Goal: Task Accomplishment & Management: Complete application form

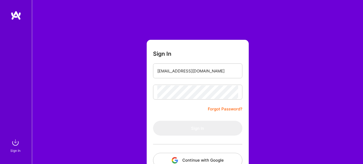
scroll to position [35, 0]
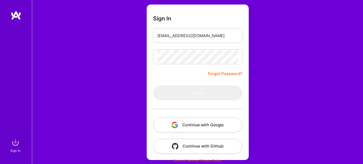
type input "[EMAIL_ADDRESS][DOMAIN_NAME]"
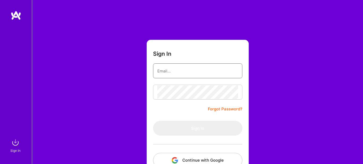
click at [186, 71] on input "email" at bounding box center [197, 71] width 81 height 14
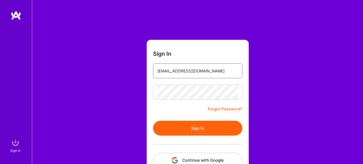
type input "[EMAIL_ADDRESS][DOMAIN_NAME]"
click at [198, 125] on button "Sign In" at bounding box center [197, 128] width 89 height 15
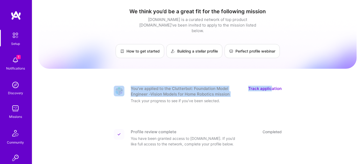
drag, startPoint x: 273, startPoint y: 77, endPoint x: 271, endPoint y: 85, distance: 8.4
click at [271, 86] on link "Track application" at bounding box center [264, 91] width 33 height 11
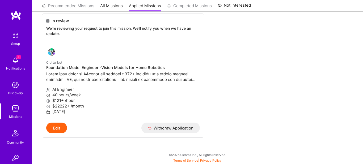
scroll to position [23, 0]
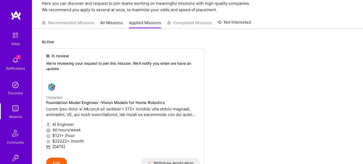
click at [16, 61] on img at bounding box center [15, 60] width 11 height 11
click at [243, 89] on div "1 Setup 1 Notifications Discovery Missions Community Invite [DOMAIN_NAME] Profi…" at bounding box center [181, 86] width 363 height 219
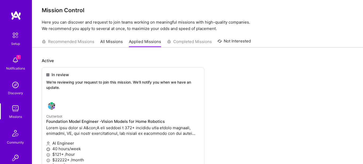
scroll to position [0, 0]
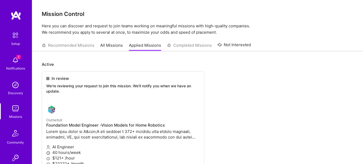
click at [72, 48] on div "Recommended Missions All Missions Applied Missions Completed Missions Not Inter…" at bounding box center [146, 45] width 209 height 11
click at [111, 44] on link "All Missions" at bounding box center [111, 46] width 23 height 9
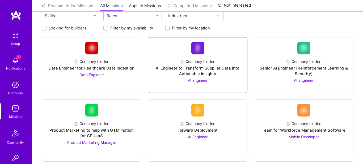
scroll to position [70, 0]
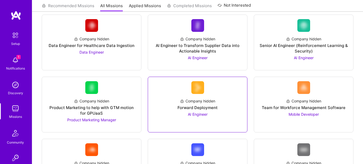
click at [193, 115] on span "AI Engineer" at bounding box center [198, 114] width 20 height 5
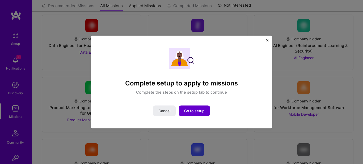
click at [187, 114] on button "Go to setup" at bounding box center [194, 110] width 31 height 11
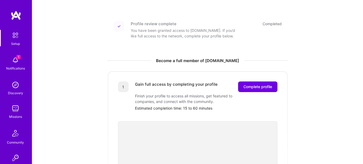
scroll to position [105, 0]
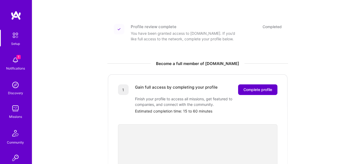
click at [268, 87] on span "Complete profile" at bounding box center [257, 89] width 29 height 5
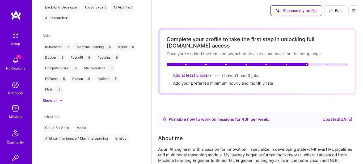
click at [198, 75] on span "Add at least 3 jobs →" at bounding box center [193, 75] width 40 height 5
select select "PK"
select select "Right Now"
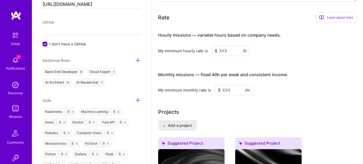
scroll to position [233, 0]
